Goal: Transaction & Acquisition: Purchase product/service

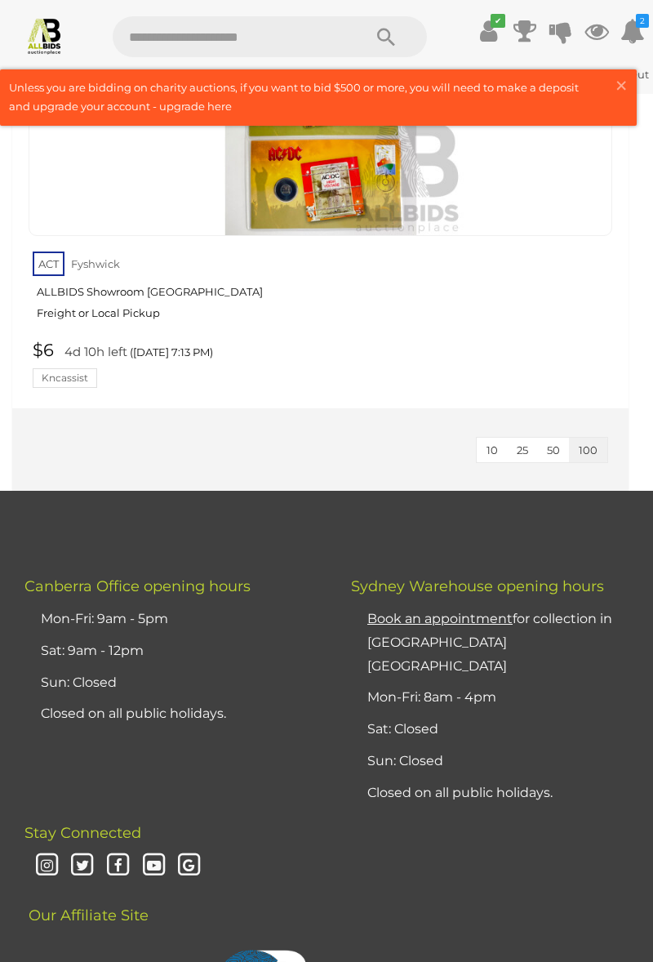
scroll to position [4214, 0]
click at [299, 235] on img at bounding box center [321, 92] width 286 height 286
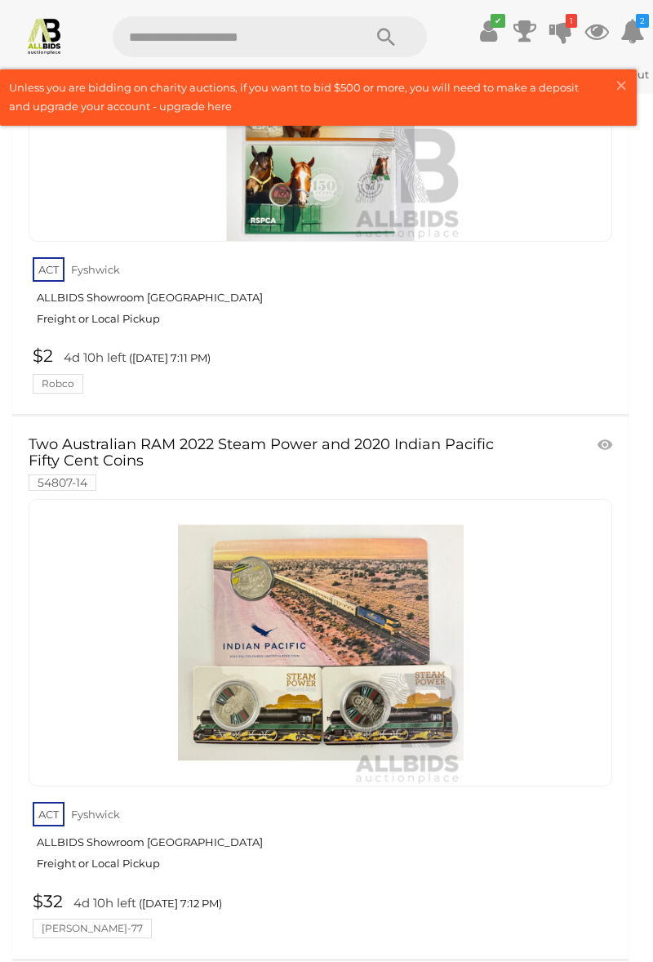
scroll to position [3092, 0]
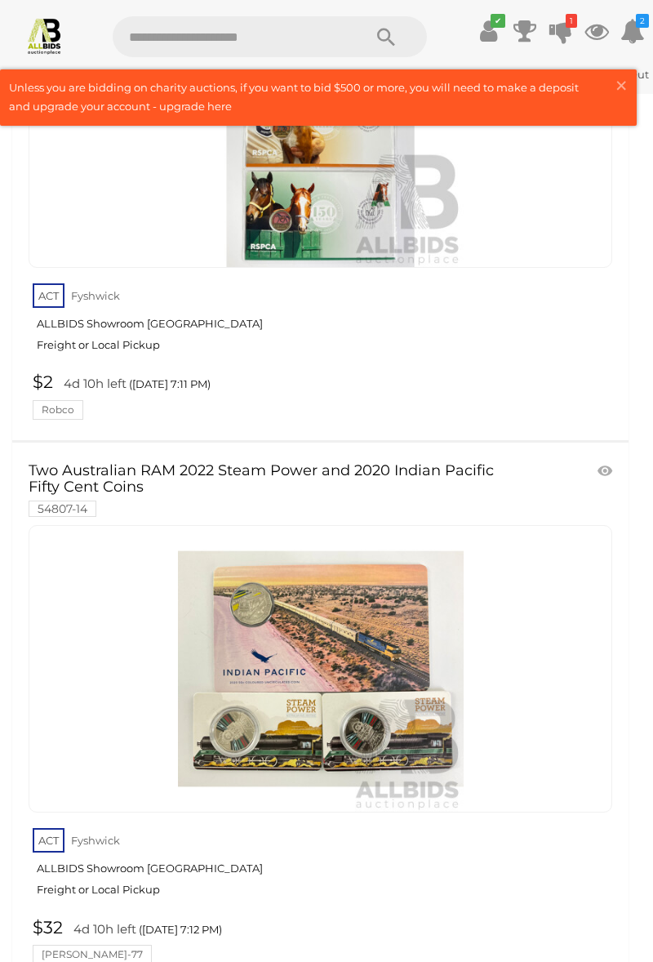
click at [70, 364] on link "ACT Fyshwick ALLBIDS Showroom Fyshwick Freight or Local Pickup" at bounding box center [323, 322] width 580 height 84
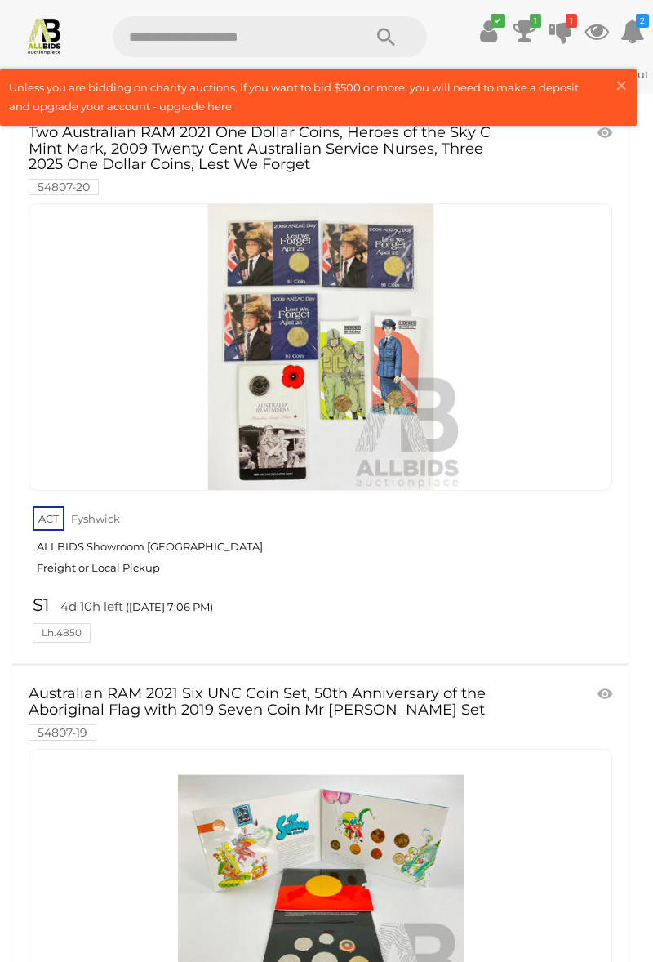
scroll to position [0, 0]
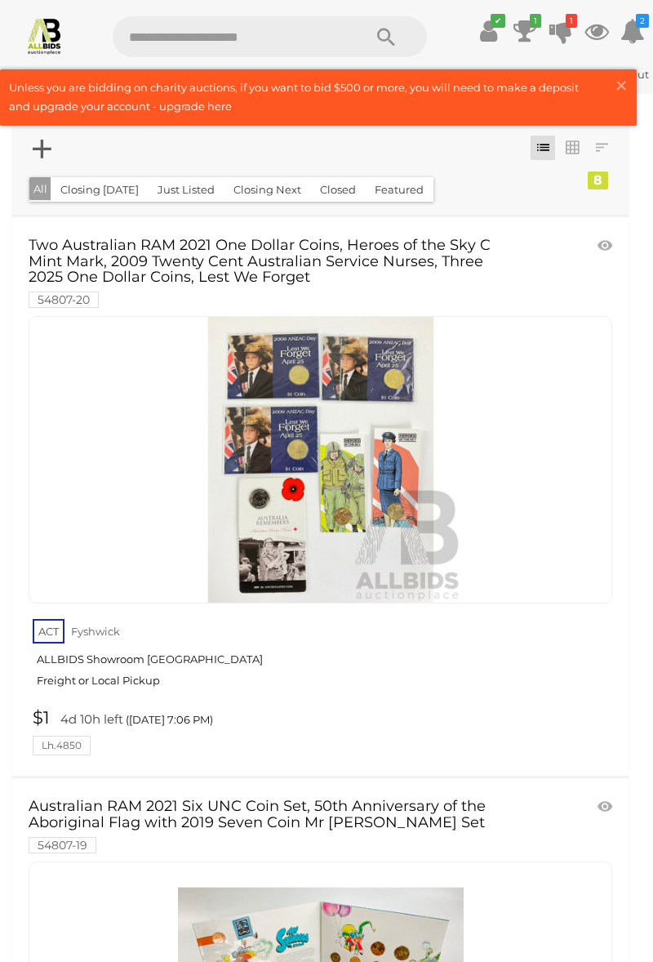
click at [33, 755] on link "$1 4d 10h left (Thursday 7:06 PM) Lh.4850" at bounding box center [323, 731] width 588 height 47
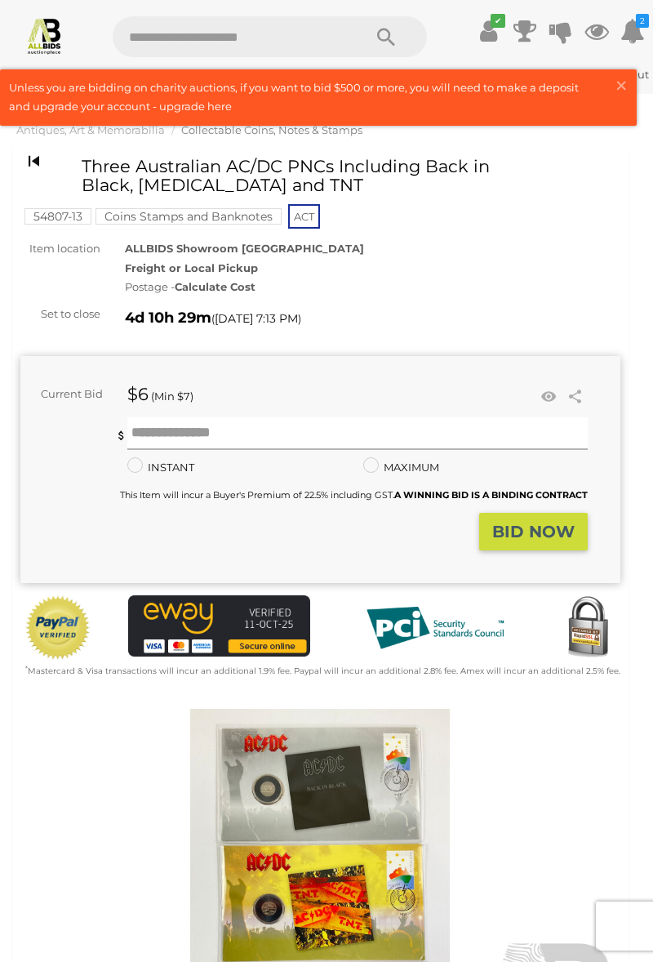
click at [163, 450] on input "text" at bounding box center [357, 433] width 460 height 33
type input "**"
click at [493, 541] on strong "BID NOW" at bounding box center [533, 532] width 82 height 20
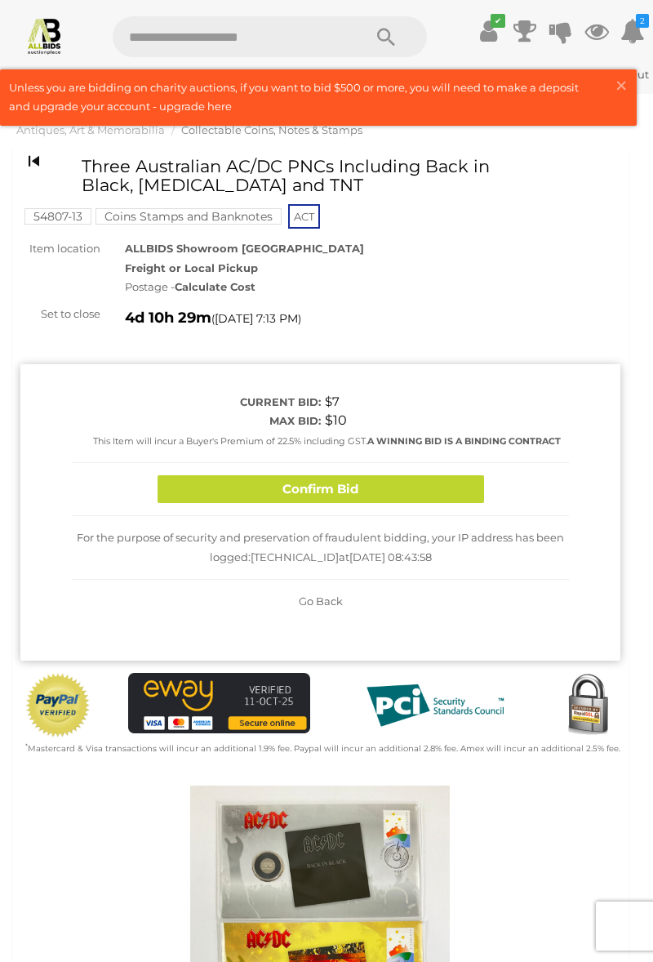
click at [216, 504] on button "Confirm Bid" at bounding box center [321, 489] width 327 height 29
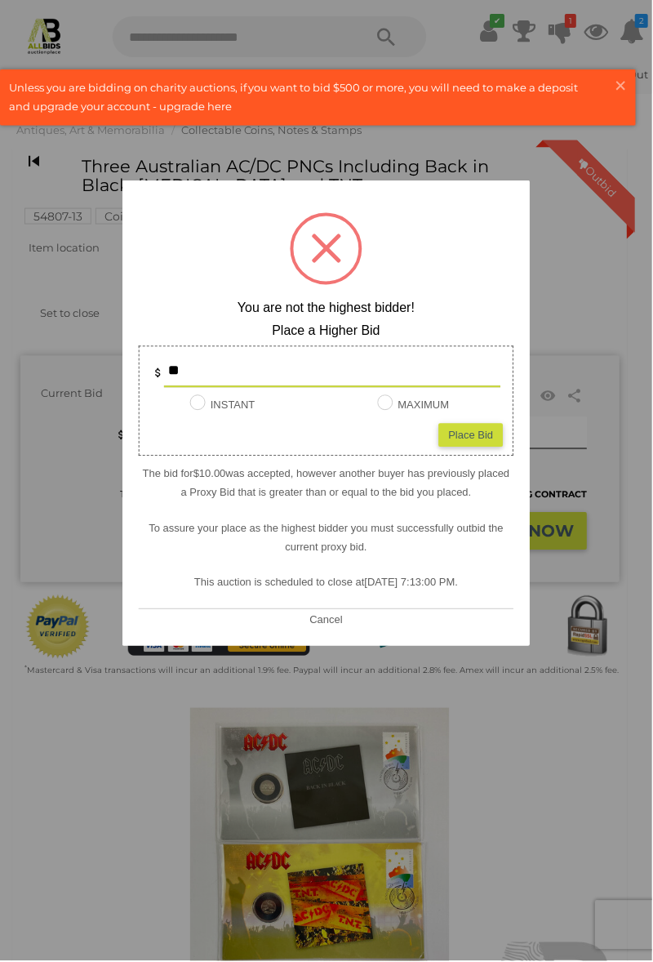
click at [460, 447] on div "Place Bid" at bounding box center [471, 436] width 64 height 24
type input "**"
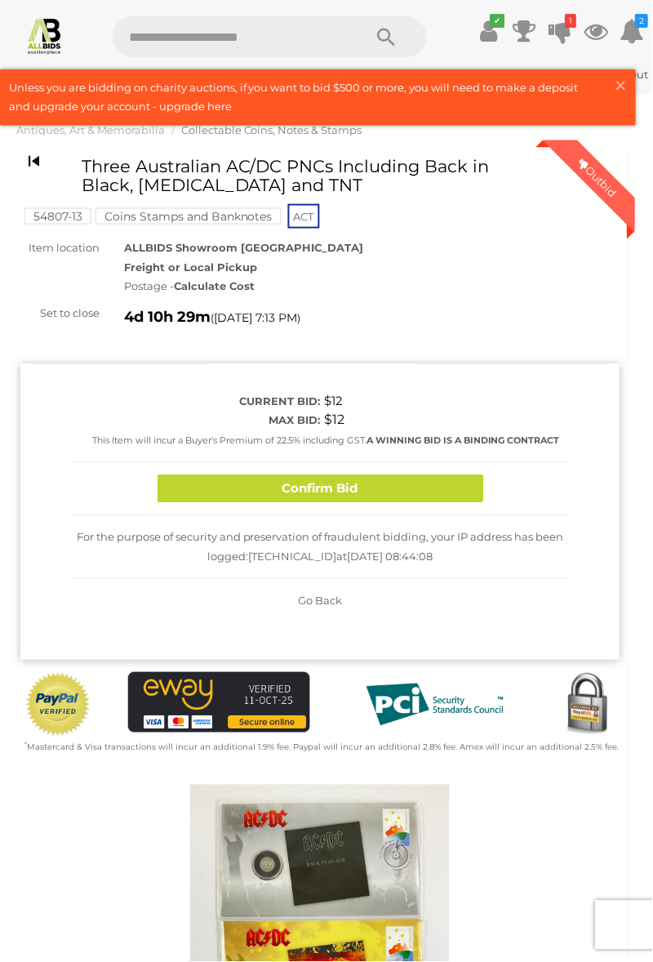
click at [223, 504] on button "Confirm Bid" at bounding box center [321, 489] width 327 height 29
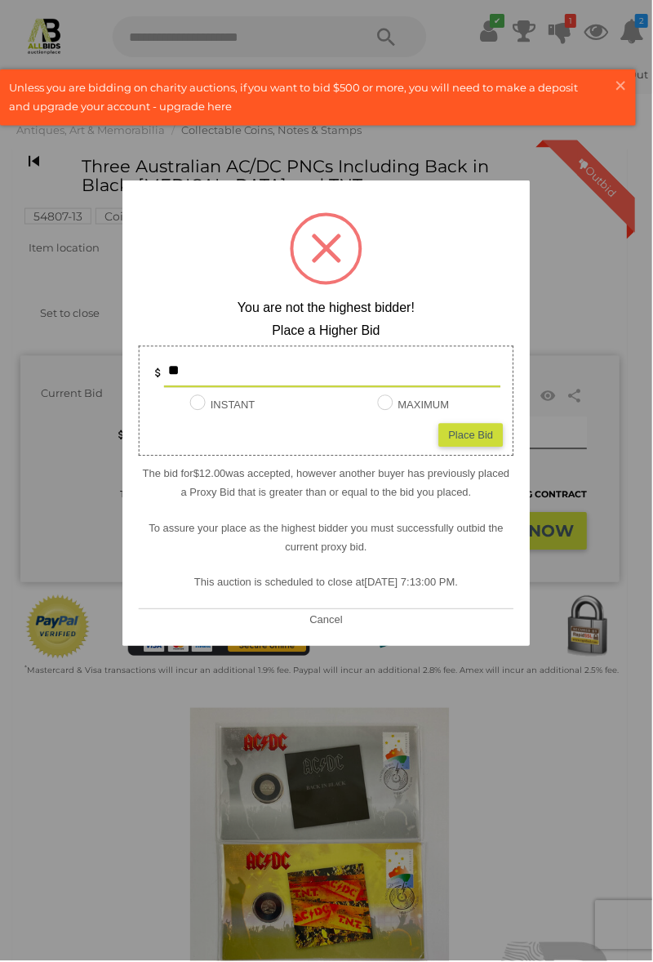
click at [394, 388] on input "**" at bounding box center [332, 371] width 337 height 33
type input "*"
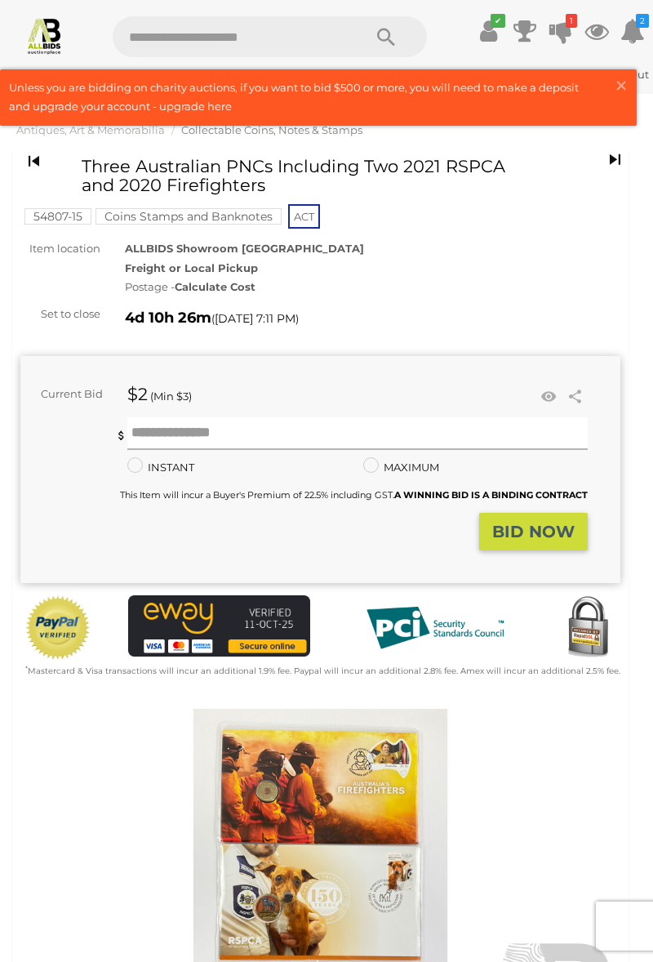
click at [153, 450] on input "text" at bounding box center [357, 433] width 460 height 33
type input "**"
click at [492, 541] on strong "BID NOW" at bounding box center [533, 532] width 82 height 20
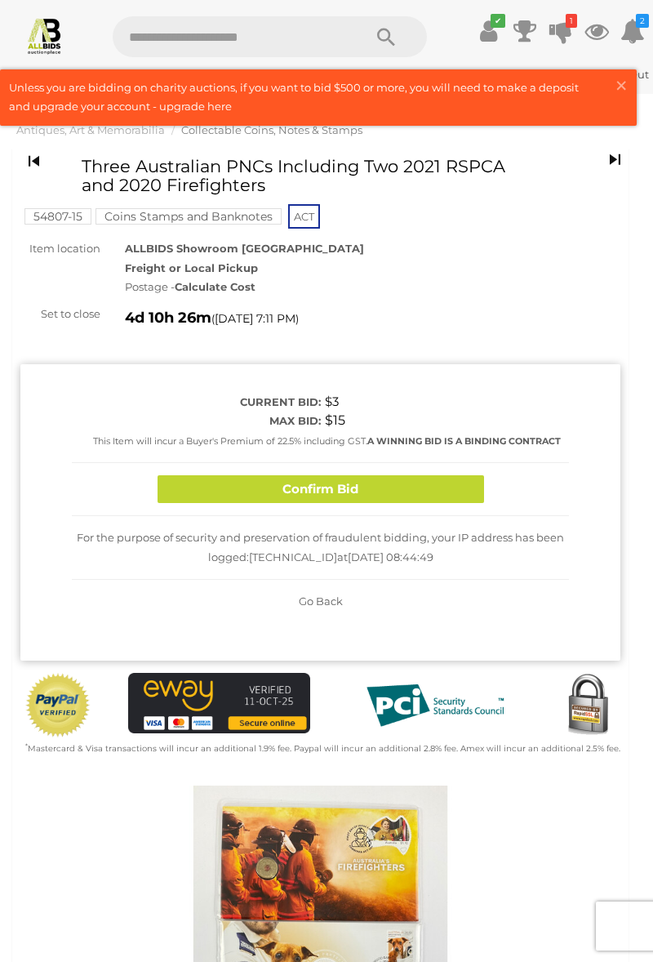
click at [236, 504] on button "Confirm Bid" at bounding box center [321, 489] width 327 height 29
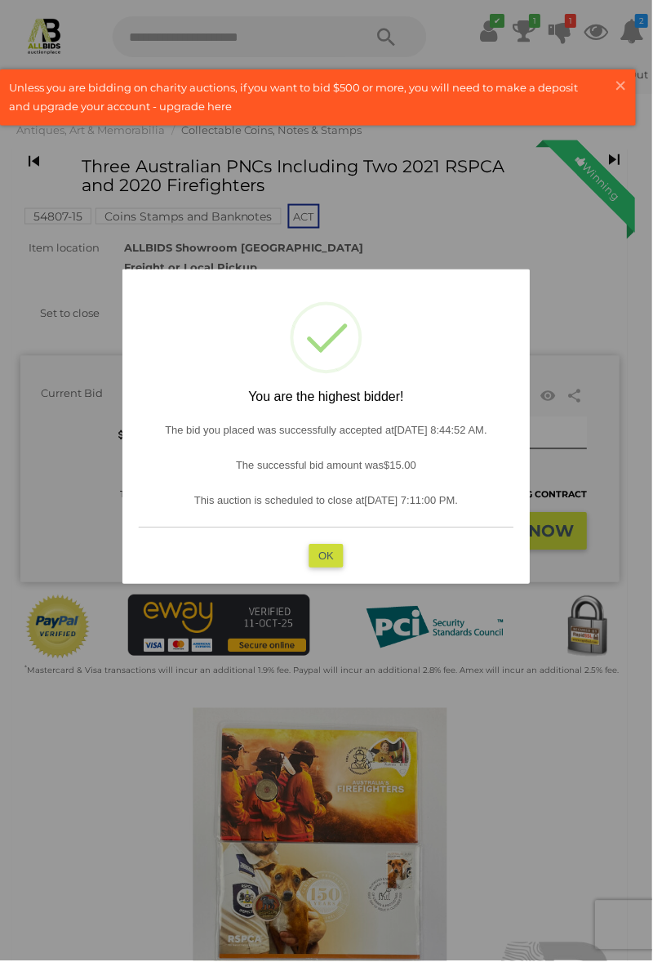
click at [330, 568] on button "OK" at bounding box center [326, 556] width 35 height 24
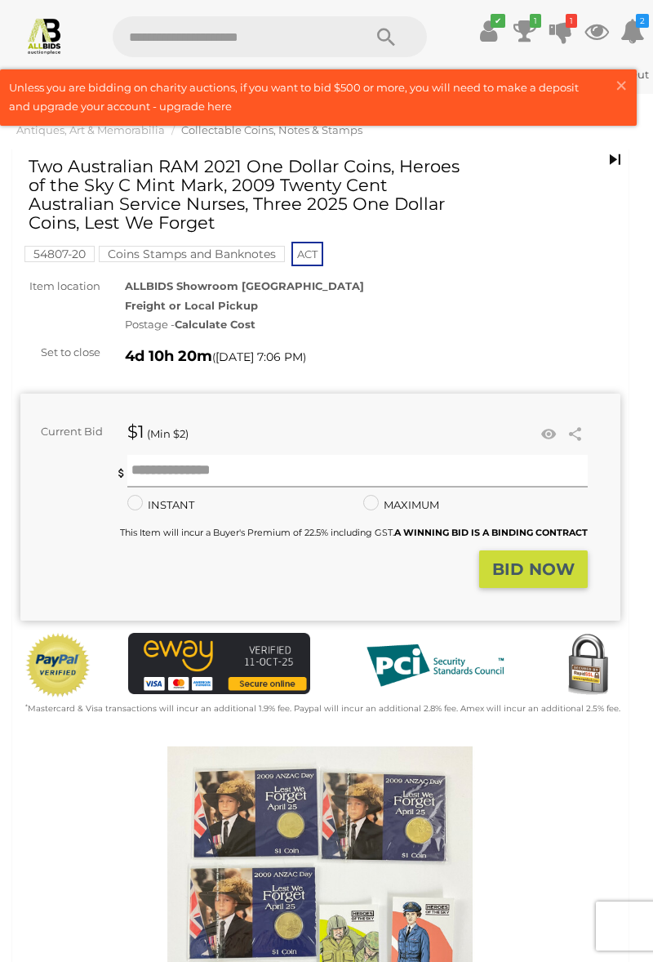
click at [158, 487] on input "text" at bounding box center [357, 471] width 460 height 33
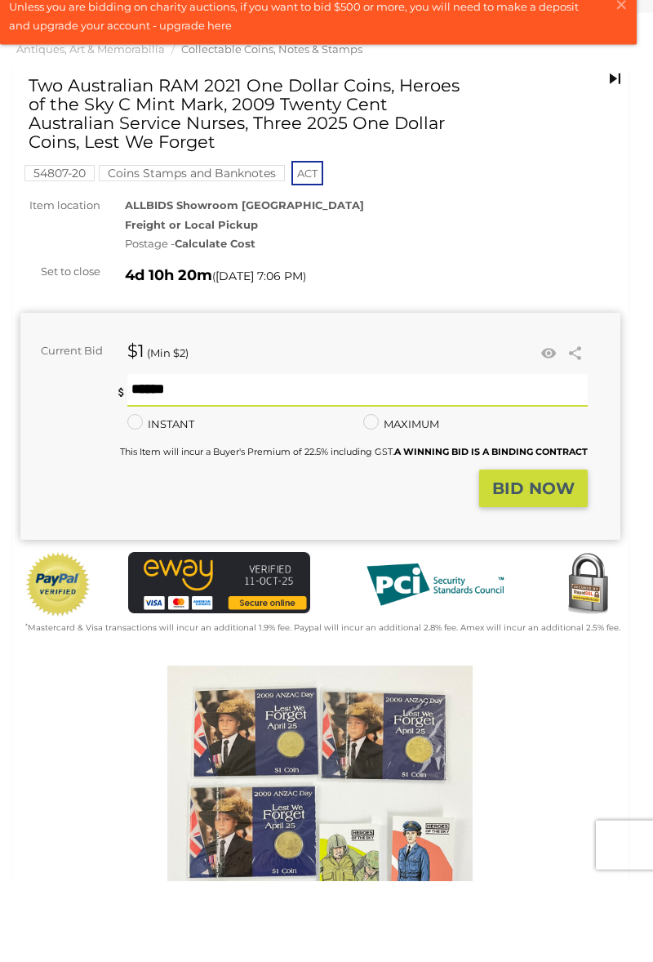
type input "**"
click at [514, 579] on strong "BID NOW" at bounding box center [533, 569] width 82 height 20
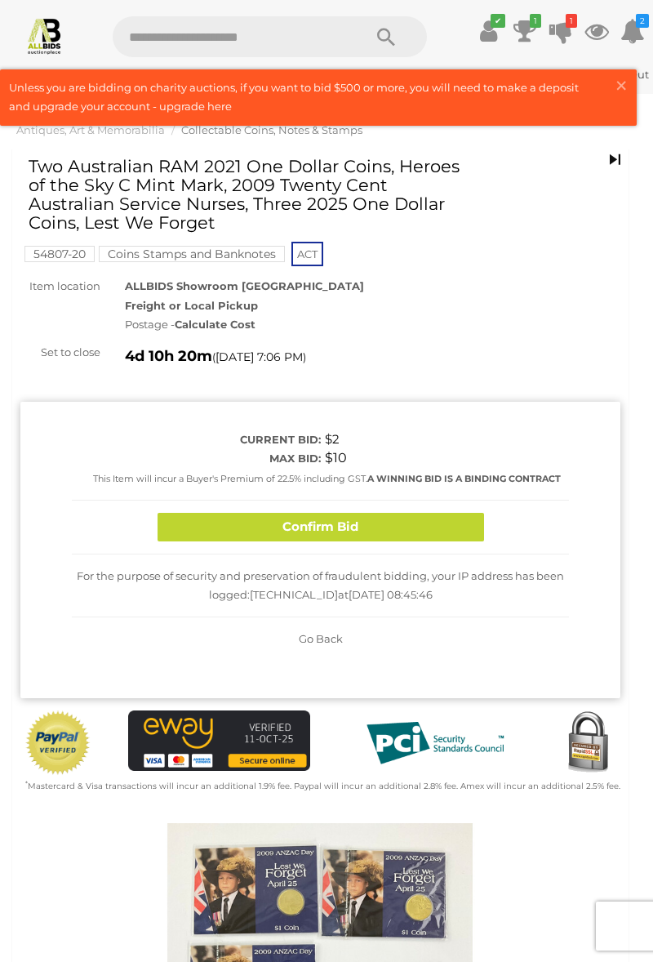
click at [227, 541] on button "Confirm Bid" at bounding box center [321, 527] width 327 height 29
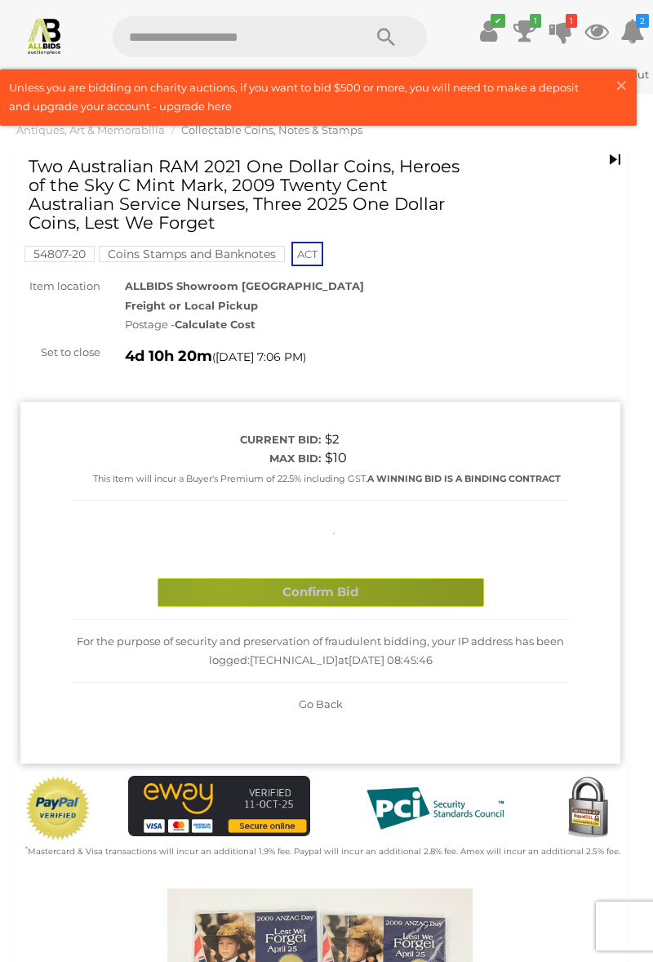
click at [227, 652] on div "Current bid: $2 Max bid: $10 A WINNING BID IS A BINDING CONTRACT" at bounding box center [320, 572] width 535 height 309
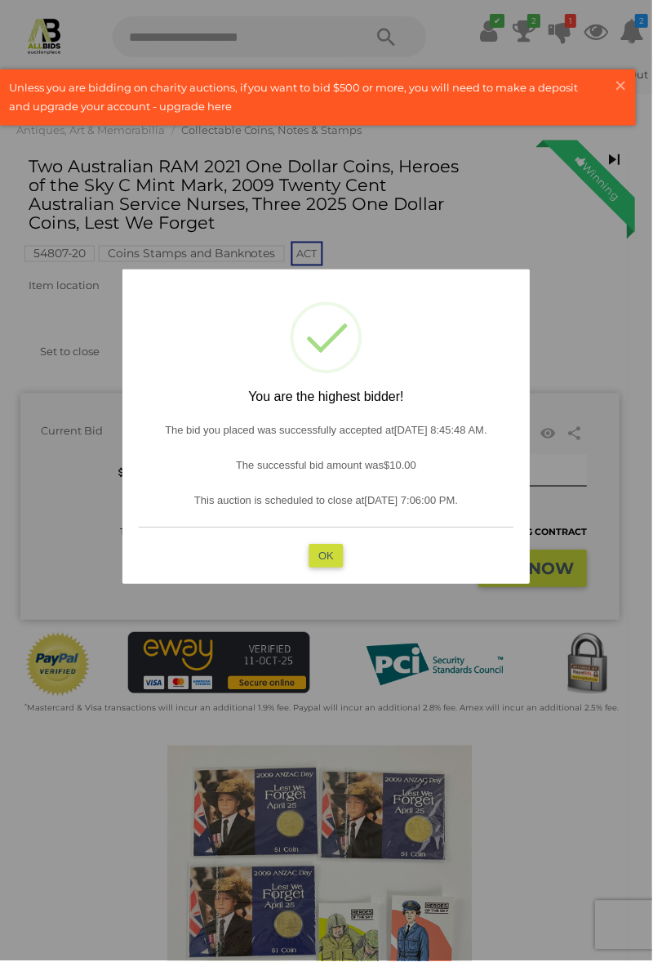
click at [318, 568] on button "OK" at bounding box center [326, 556] width 35 height 24
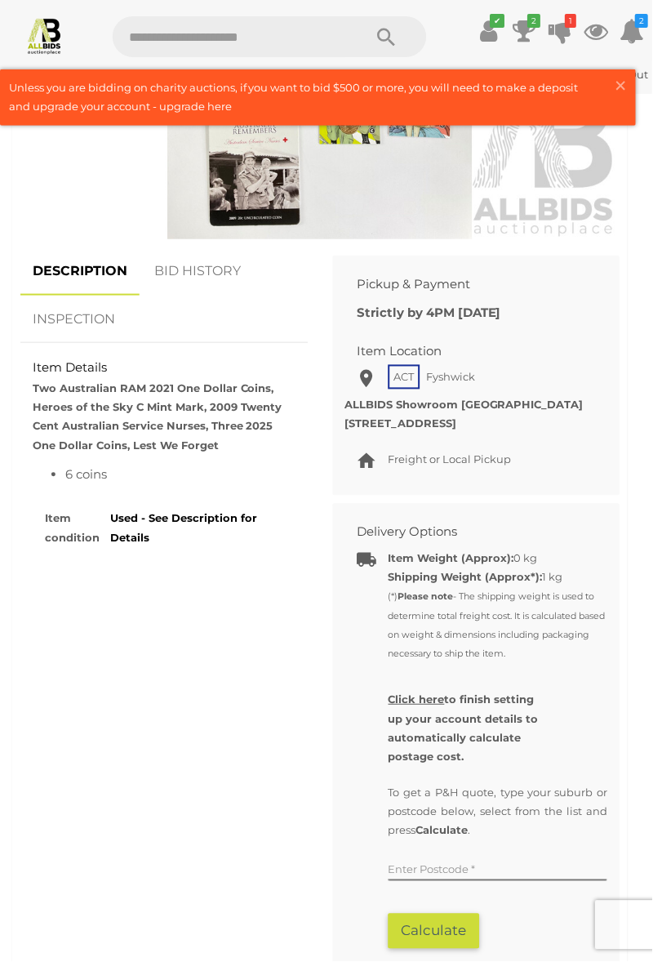
scroll to position [899, 0]
